Goal: Information Seeking & Learning: Learn about a topic

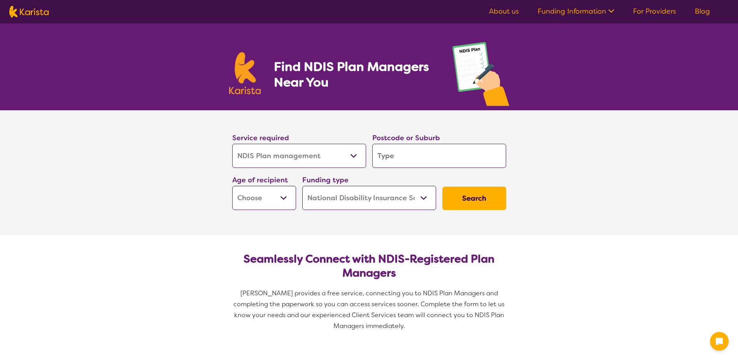
select select "NDIS Plan management"
select select "NDIS"
select select "NDIS Plan management"
select select "NDIS"
click at [356, 154] on select "Allied Health Assistant Assessment ([MEDICAL_DATA] or [MEDICAL_DATA]) Behaviour…" at bounding box center [299, 156] width 134 height 24
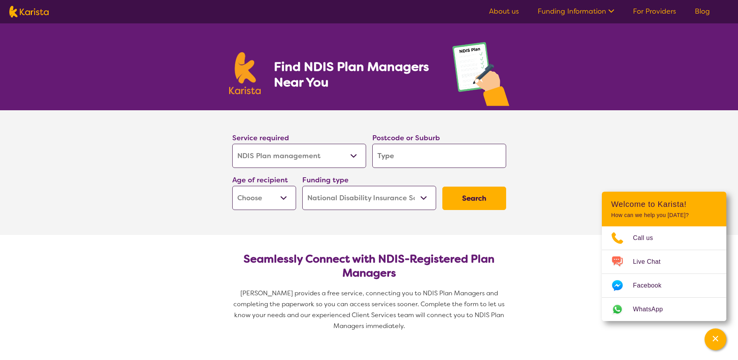
select select "NDIS Support Coordination"
click at [232, 144] on select "Allied Health Assistant Assessment ([MEDICAL_DATA] or [MEDICAL_DATA]) Behaviour…" at bounding box center [299, 156] width 134 height 24
select select "NDIS Support Coordination"
click at [395, 162] on input "search" at bounding box center [439, 156] width 134 height 24
type input "6"
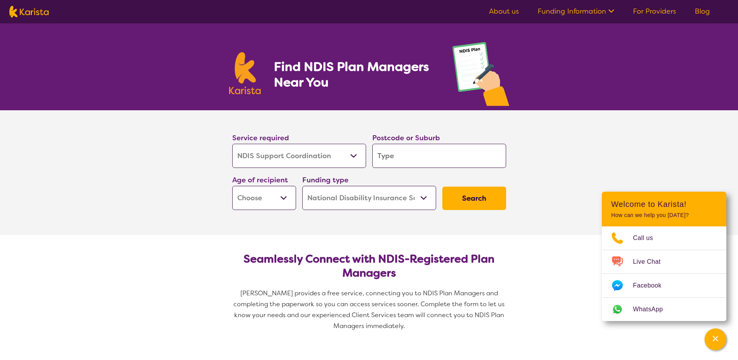
type input "6"
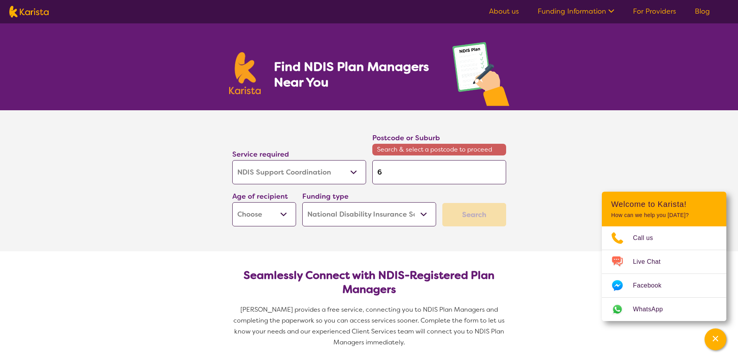
type input "62"
type input "623"
type input "6230"
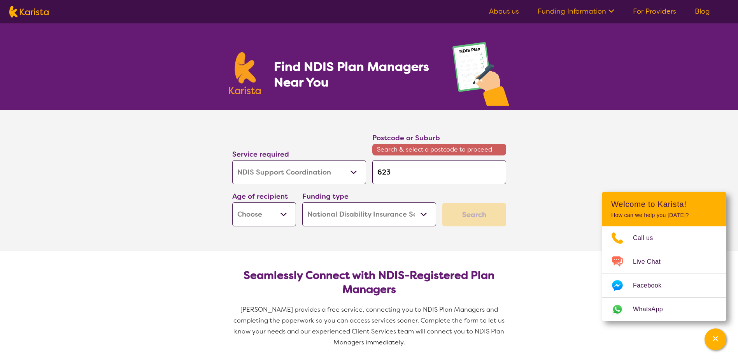
type input "6230"
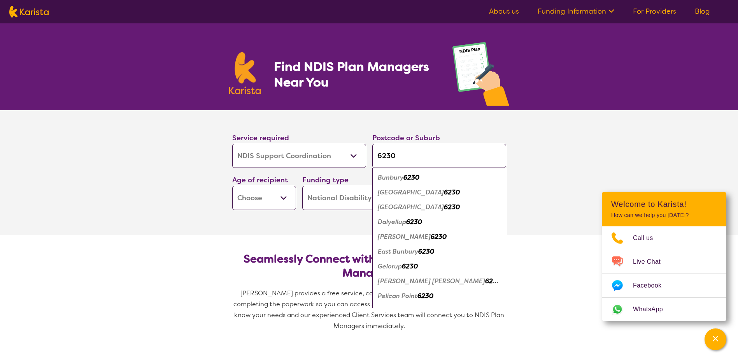
type input "6230"
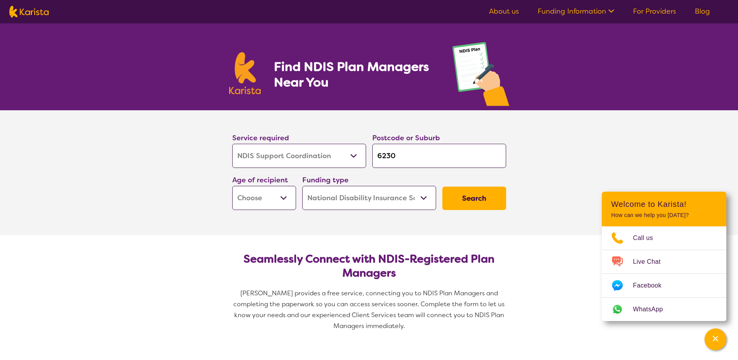
click at [280, 196] on select "Early Childhood - 0 to 9 Child - 10 to 11 Adolescent - 12 to 17 Adult - 18 to 6…" at bounding box center [264, 198] width 64 height 24
select select "AG"
click at [232, 186] on select "Early Childhood - 0 to 9 Child - 10 to 11 Adolescent - 12 to 17 Adult - 18 to 6…" at bounding box center [264, 198] width 64 height 24
select select "AG"
click at [286, 199] on select "Early Childhood - 0 to 9 Child - 10 to 11 Adolescent - 12 to 17 Adult - 18 to 6…" at bounding box center [264, 198] width 64 height 24
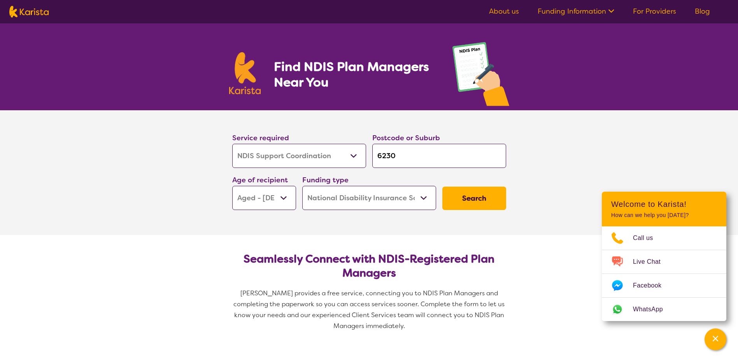
select select "AD"
click at [232, 186] on select "Early Childhood - 0 to 9 Child - 10 to 11 Adolescent - 12 to 17 Adult - 18 to 6…" at bounding box center [264, 198] width 64 height 24
select select "AD"
click at [473, 197] on button "Search" at bounding box center [474, 197] width 64 height 23
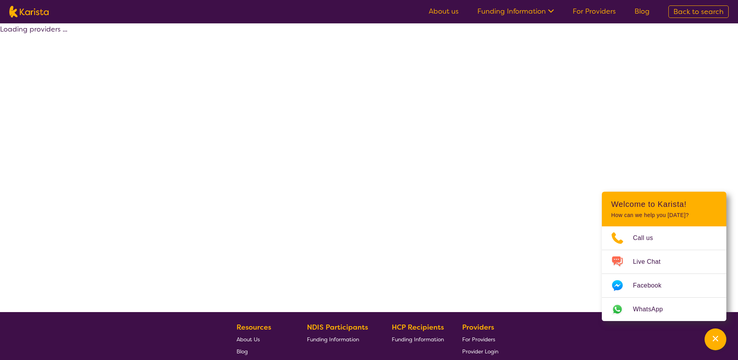
select select "NDIS"
select select "NDIS Support Coordination"
select select "AD"
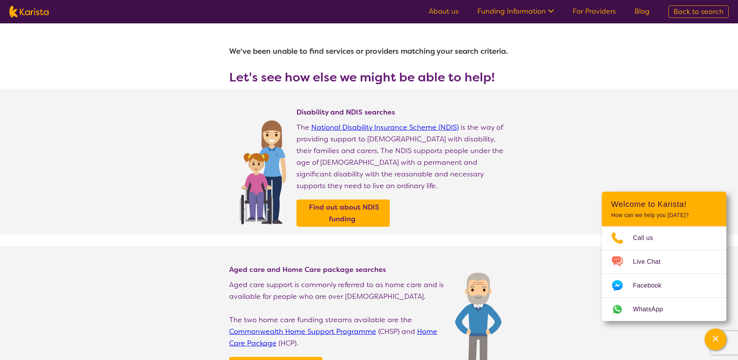
select select "NDIS Plan management"
select select "AD"
select select "NDIS"
select select "NDIS Plan management"
select select "AD"
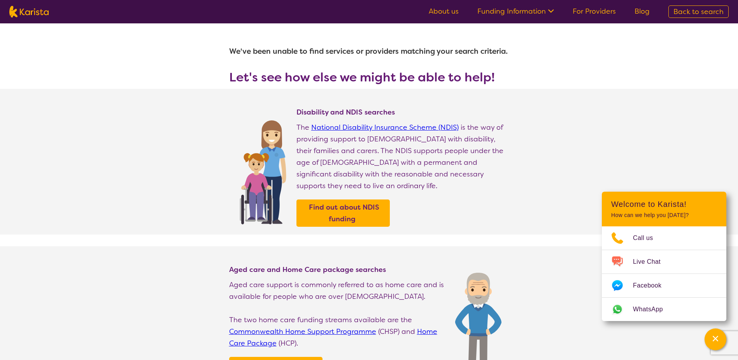
select select "NDIS"
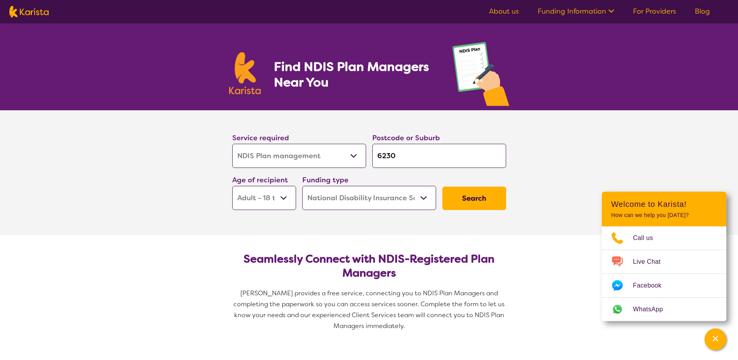
click at [350, 154] on select "Allied Health Assistant Assessment ([MEDICAL_DATA] or [MEDICAL_DATA]) Behaviour…" at bounding box center [299, 156] width 134 height 24
select select "NDIS Support Coordination"
click at [232, 144] on select "Allied Health Assistant Assessment ([MEDICAL_DATA] or [MEDICAL_DATA]) Behaviour…" at bounding box center [299, 156] width 134 height 24
select select "NDIS Support Coordination"
click at [472, 198] on button "Search" at bounding box center [474, 197] width 64 height 23
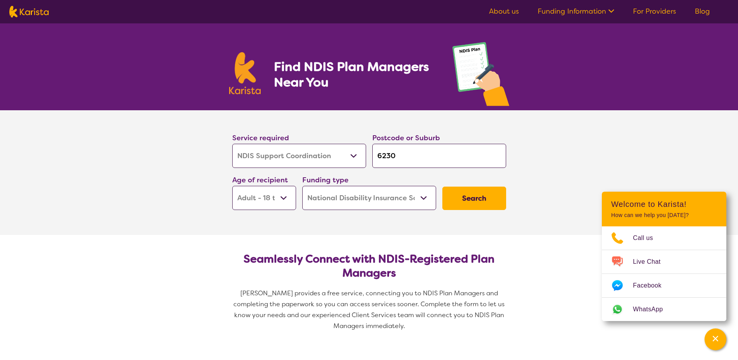
select select "NDIS"
select select "NDIS Support Coordination"
select select "AD"
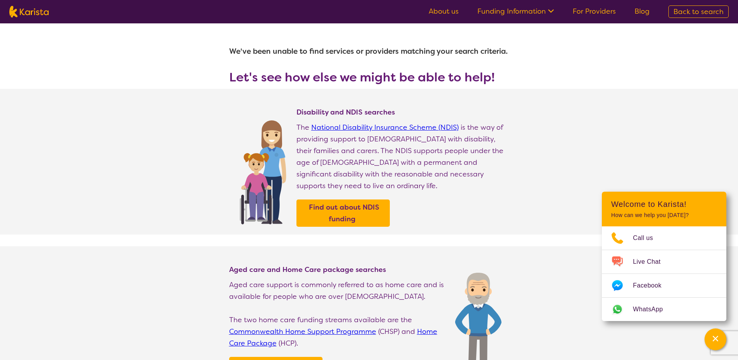
select select "NDIS Plan management"
select select "AD"
select select "NDIS"
select select "NDIS Plan management"
select select "AD"
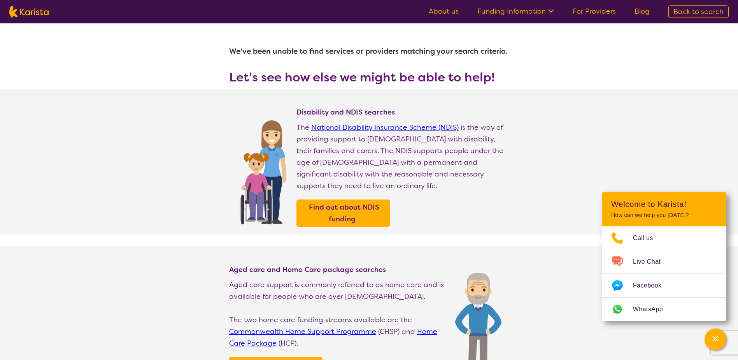
select select "NDIS"
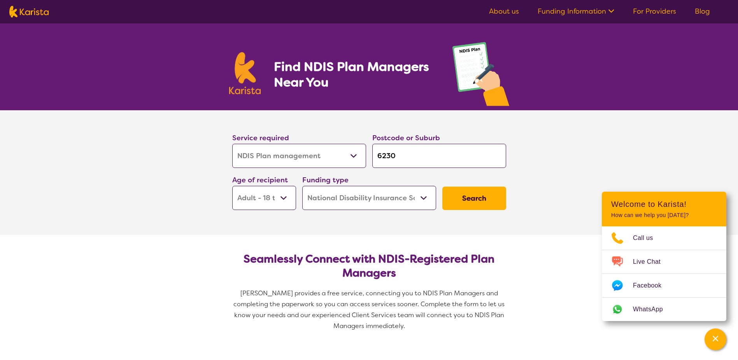
click at [356, 157] on select "Allied Health Assistant Assessment ([MEDICAL_DATA] or [MEDICAL_DATA]) Behaviour…" at bounding box center [299, 156] width 134 height 24
select select "Psychosocial Recovery Coach"
click at [232, 144] on select "Allied Health Assistant Assessment ([MEDICAL_DATA] or [MEDICAL_DATA]) Behaviour…" at bounding box center [299, 156] width 134 height 24
select select "Psychosocial Recovery Coach"
click at [462, 197] on button "Search" at bounding box center [474, 197] width 64 height 23
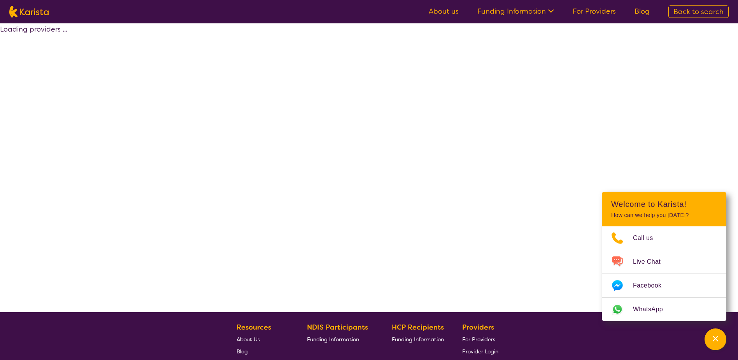
select select "NDIS"
select select "Psychosocial Recovery Coach"
select select "AD"
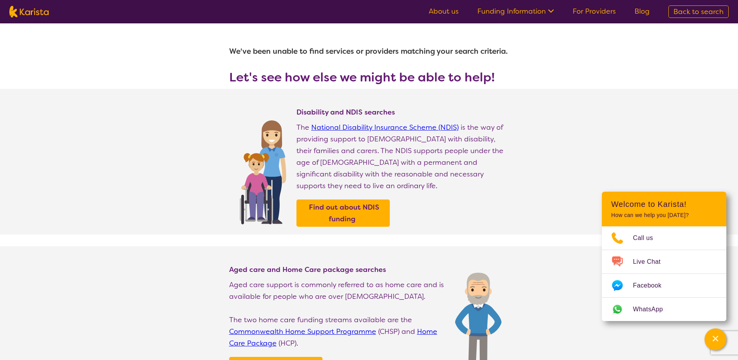
select select "NDIS Plan management"
select select "AD"
select select "NDIS"
select select "NDIS Plan management"
select select "AD"
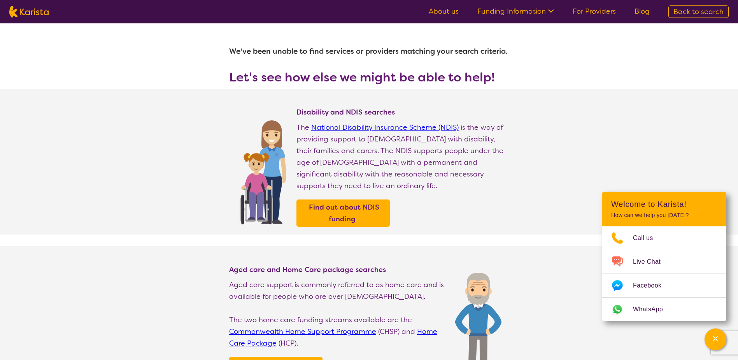
select select "NDIS"
